Goal: Transaction & Acquisition: Download file/media

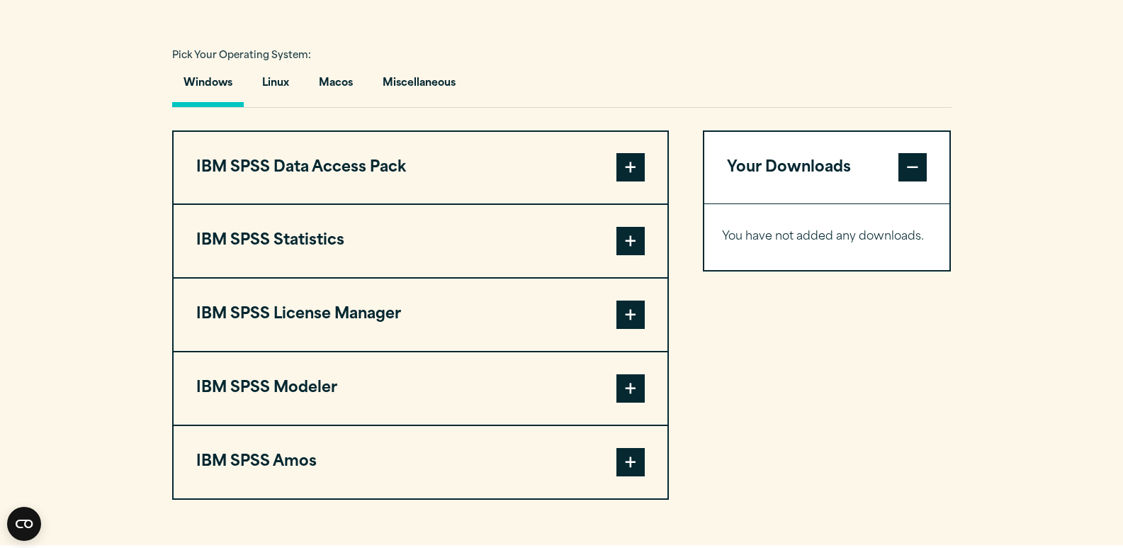
scroll to position [1003, 0]
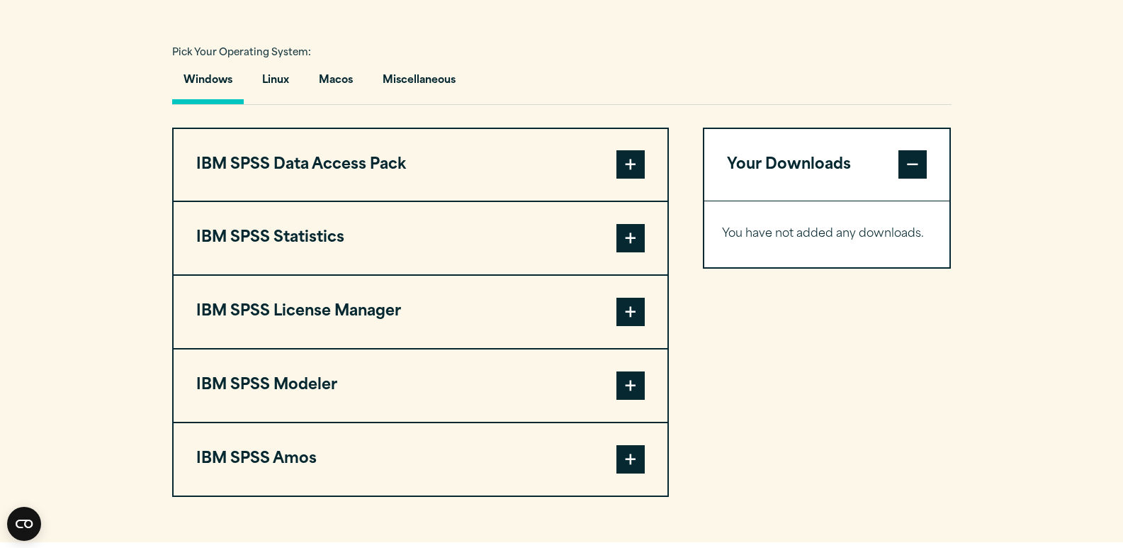
click at [512, 483] on button "IBM SPSS Amos" at bounding box center [421, 459] width 494 height 72
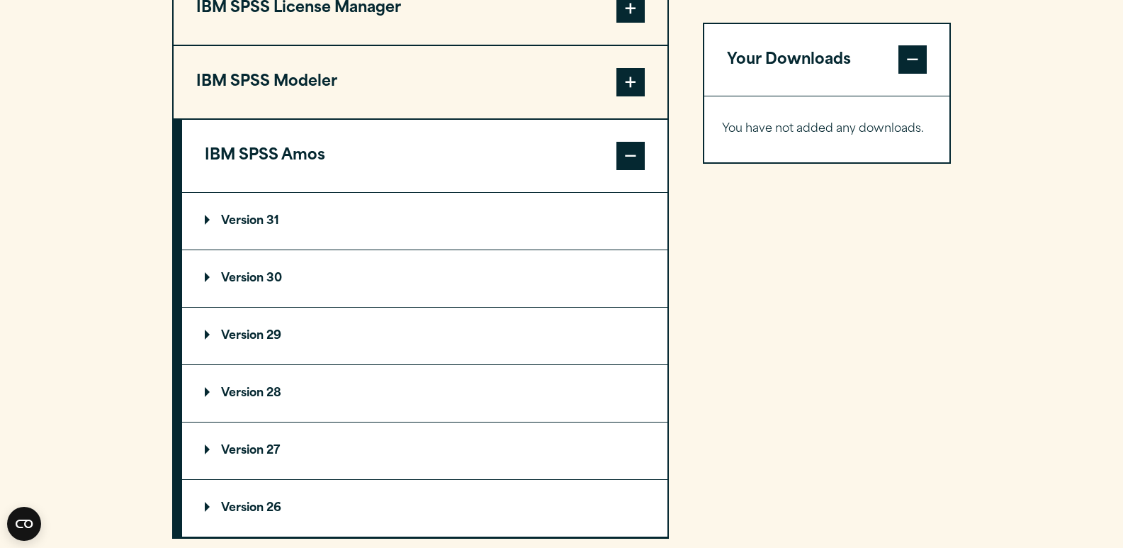
scroll to position [1329, 0]
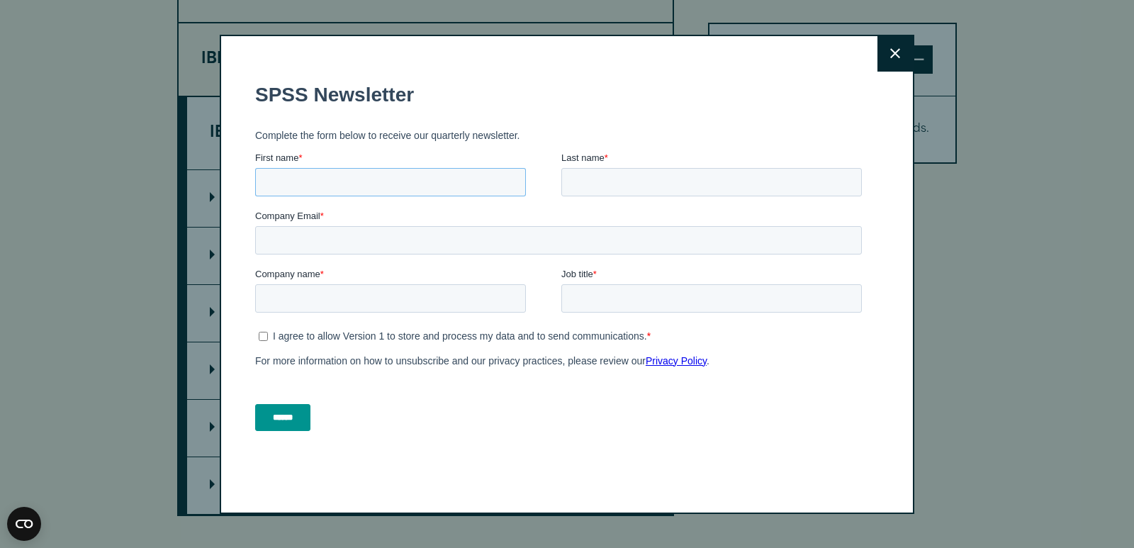
click at [352, 178] on input "First name *" at bounding box center [390, 181] width 271 height 28
type input "*****"
click at [638, 175] on input "Last name *" at bounding box center [711, 181] width 301 height 28
type input "***"
click at [527, 242] on input "Company Email *" at bounding box center [558, 239] width 607 height 28
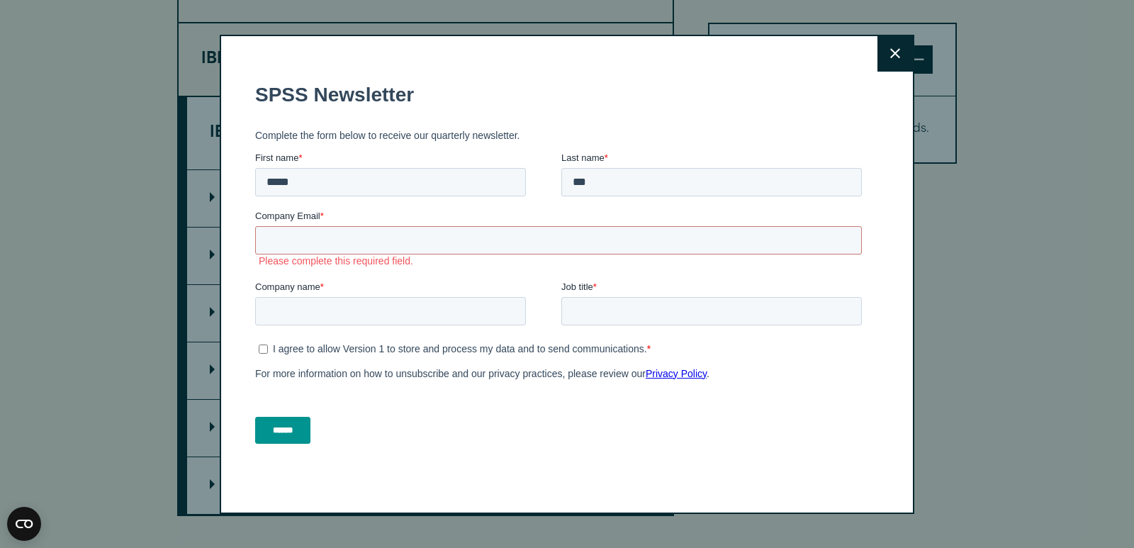
click at [881, 53] on button "Close" at bounding box center [894, 53] width 35 height 35
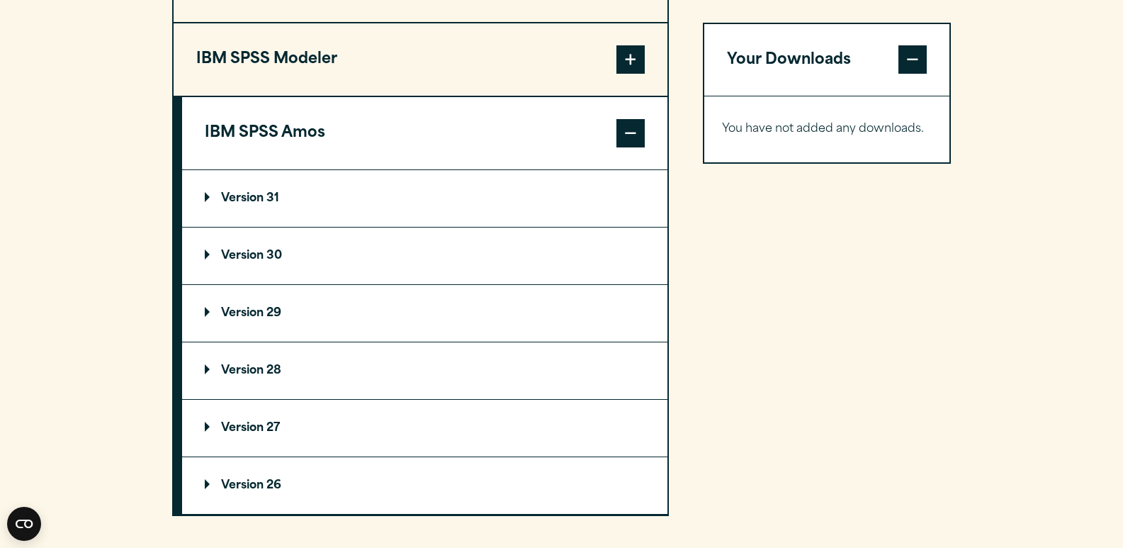
click at [247, 204] on p "Version 31" at bounding box center [242, 198] width 74 height 11
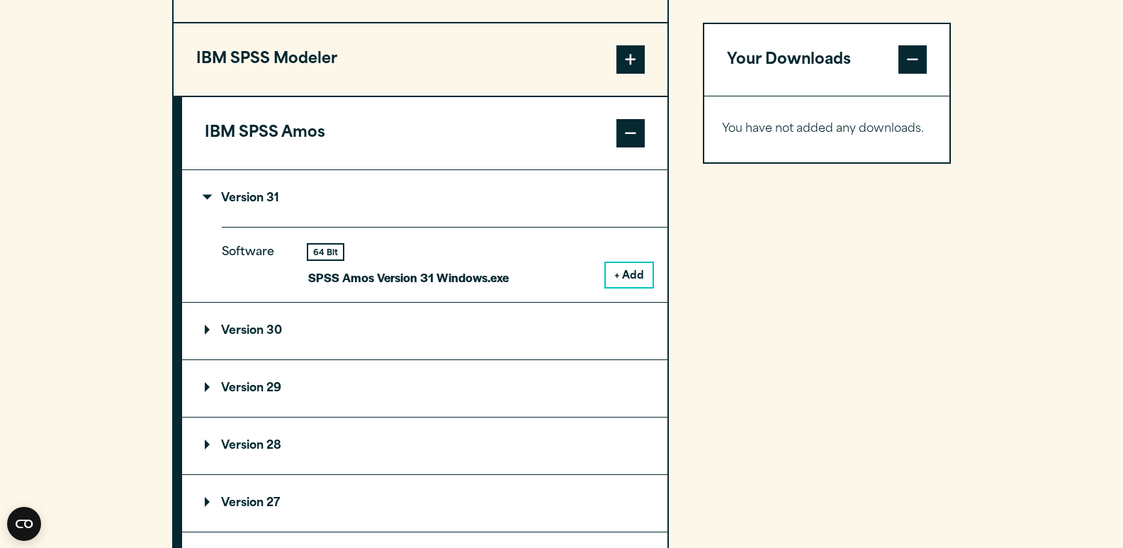
click at [638, 287] on button "+ Add" at bounding box center [629, 275] width 47 height 24
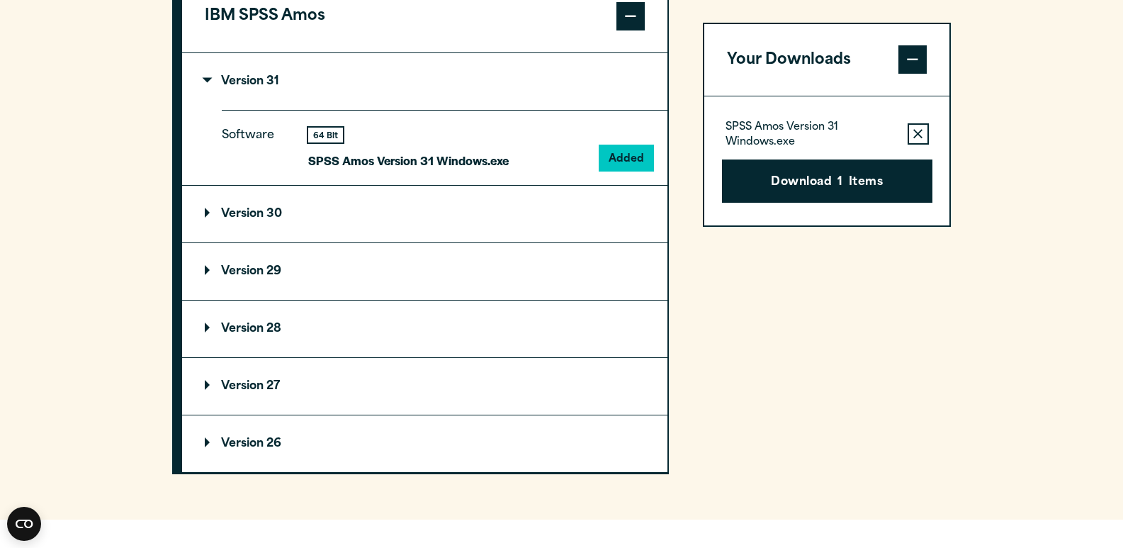
scroll to position [1429, 0]
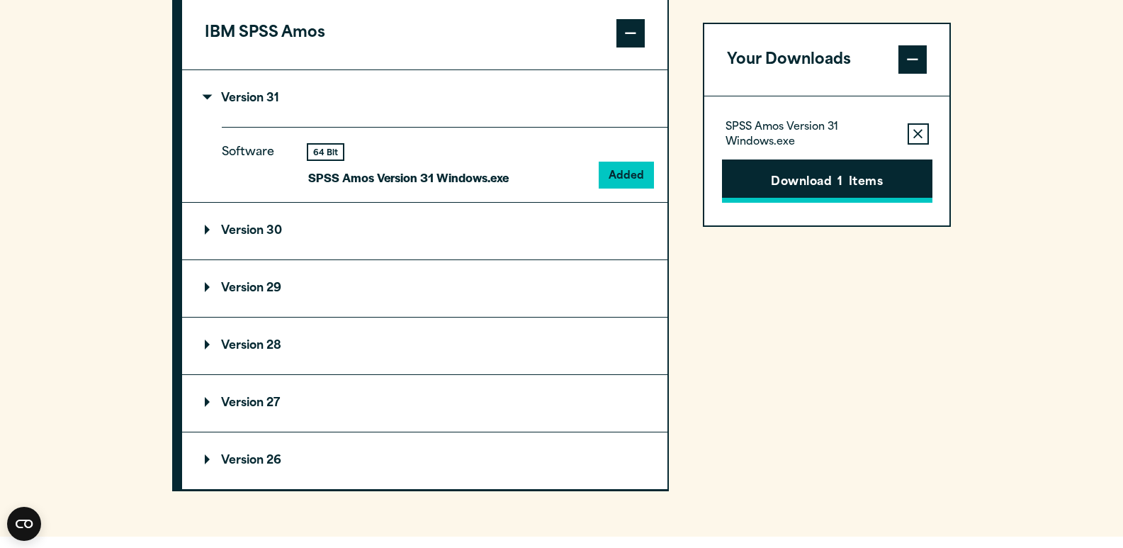
click at [854, 179] on button "Download 1 Items" at bounding box center [827, 181] width 211 height 44
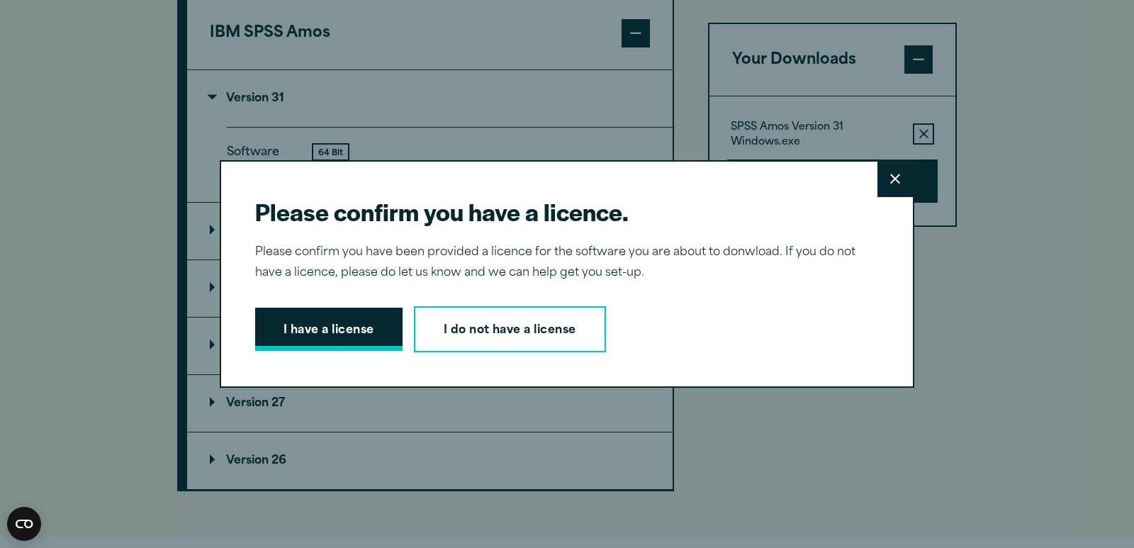
click at [325, 324] on button "I have a license" at bounding box center [328, 330] width 147 height 44
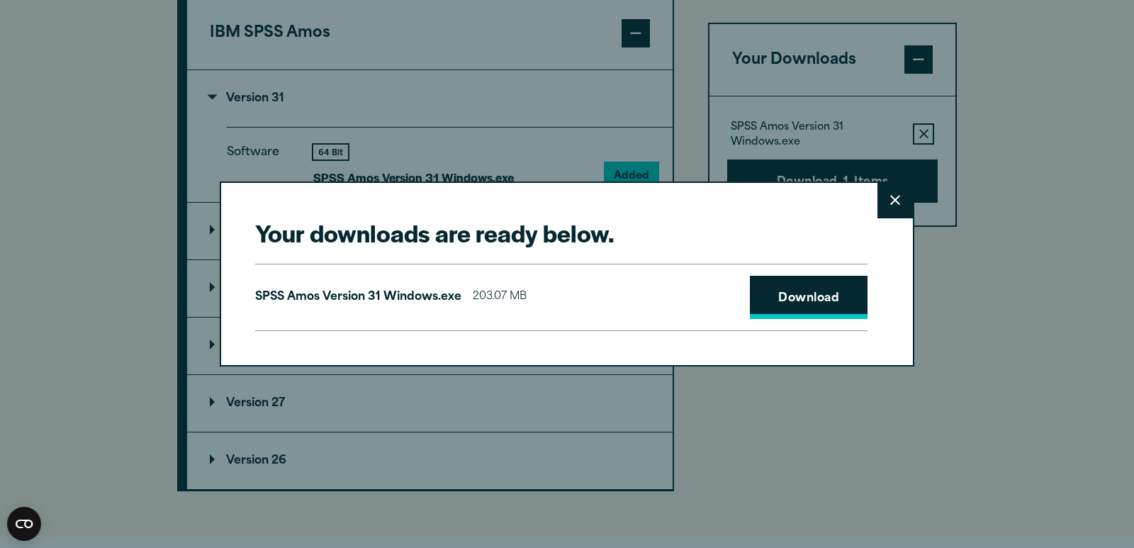
click at [771, 288] on link "Download" at bounding box center [809, 298] width 118 height 44
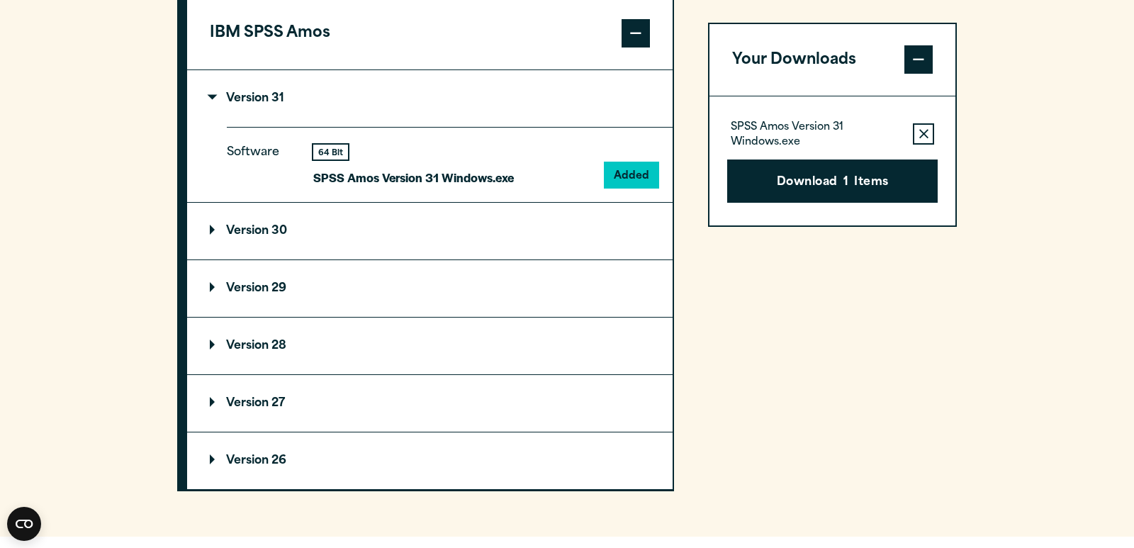
click at [1007, 184] on div "Your downloads are ready below. Close SPSS [PERSON_NAME] Version 31 Windows.exe…" at bounding box center [567, 274] width 1134 height 548
